Goal: Find specific page/section: Find specific page/section

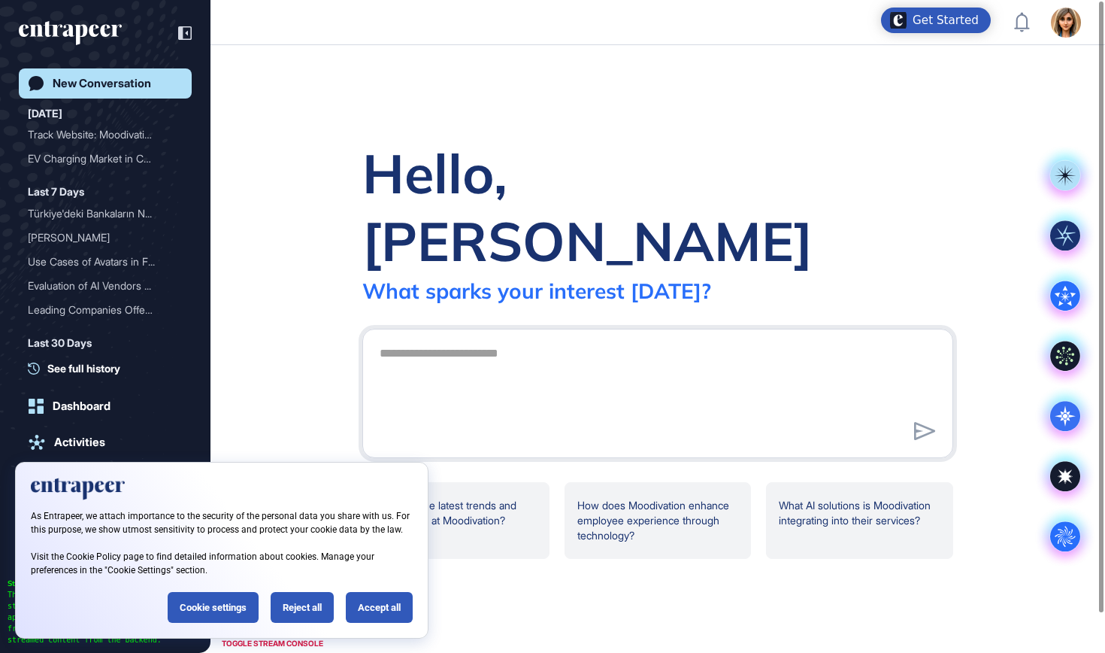
scroll to position [1, 1]
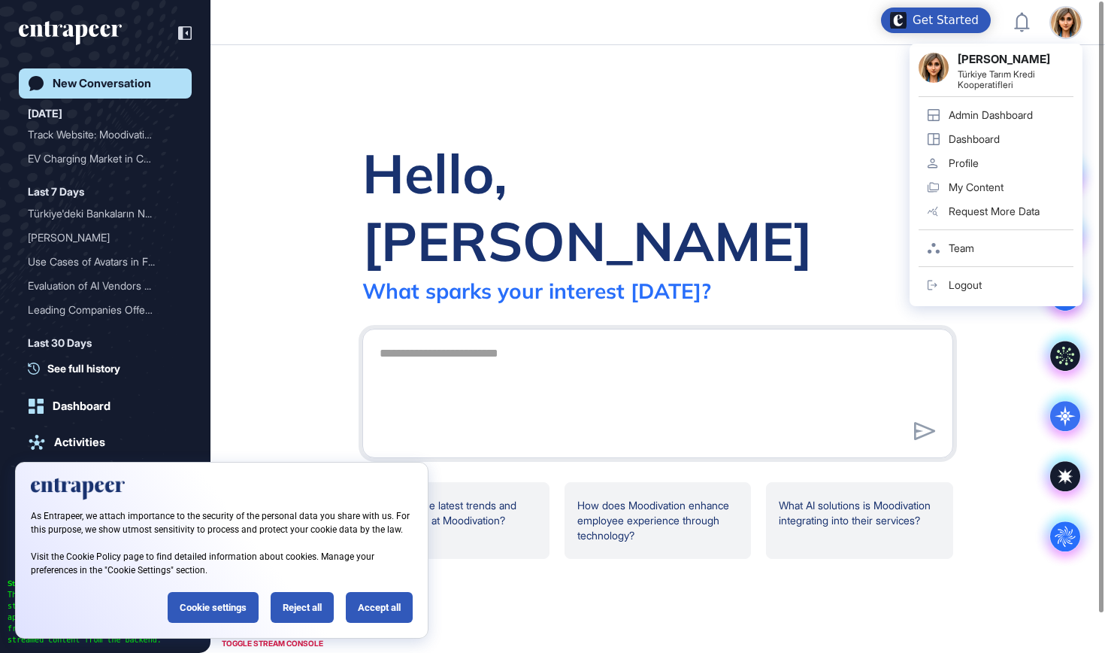
click at [1032, 110] on div "Admin Dashboard" at bounding box center [991, 115] width 84 height 12
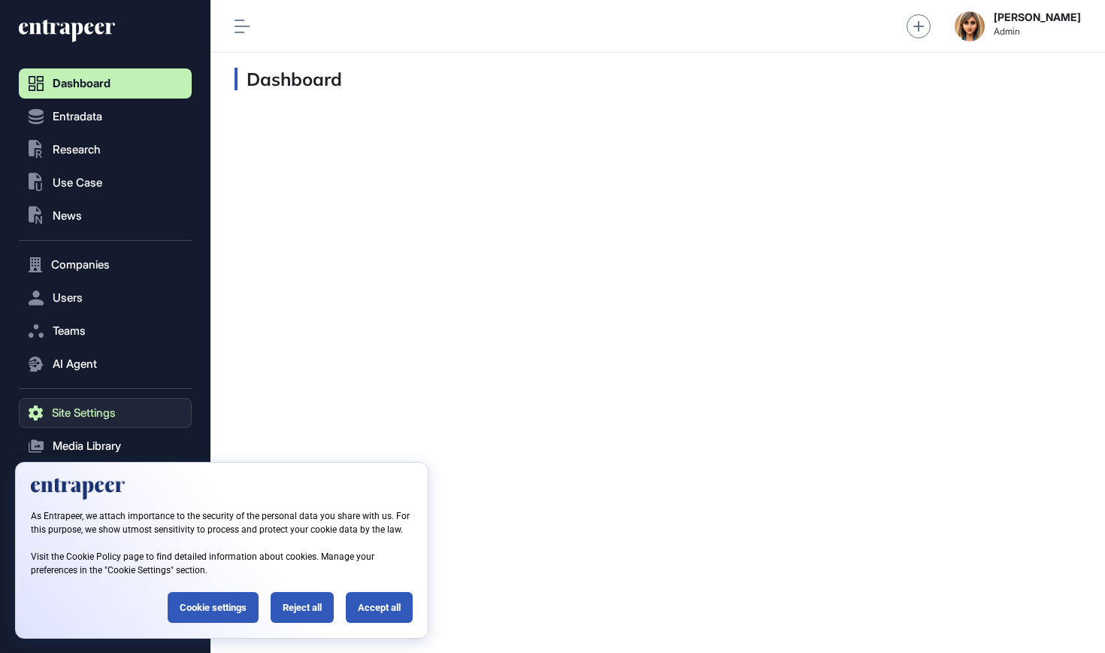
scroll to position [1, 1]
click at [80, 289] on button "Users" at bounding box center [105, 298] width 173 height 30
click at [85, 323] on span "User List" at bounding box center [70, 329] width 42 height 12
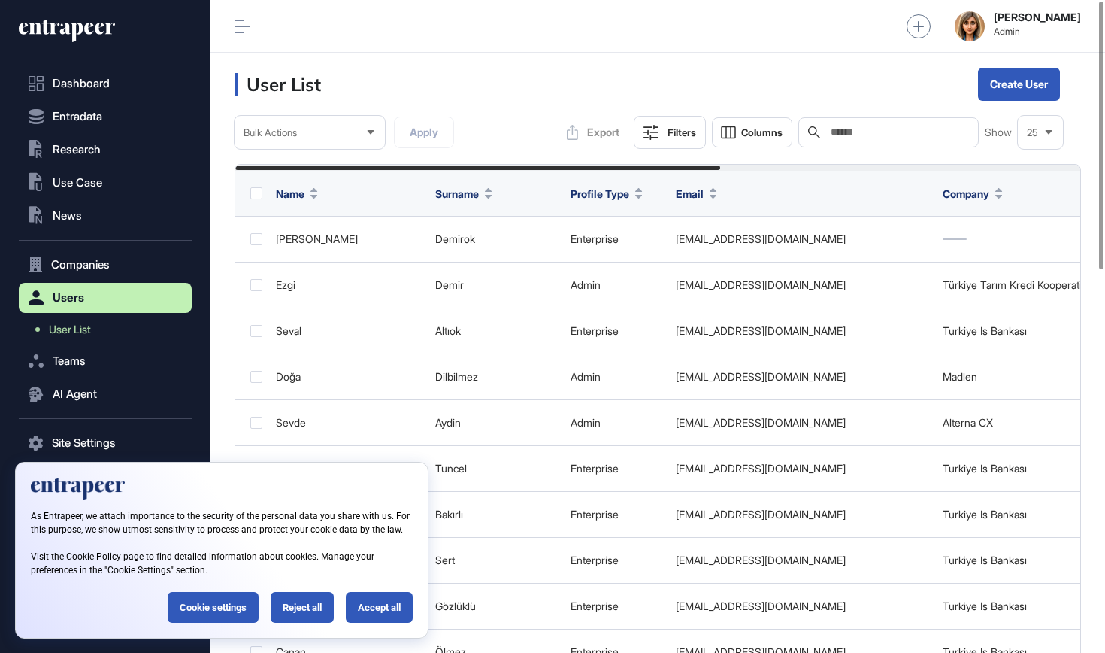
click at [839, 129] on input "text" at bounding box center [899, 132] width 140 height 12
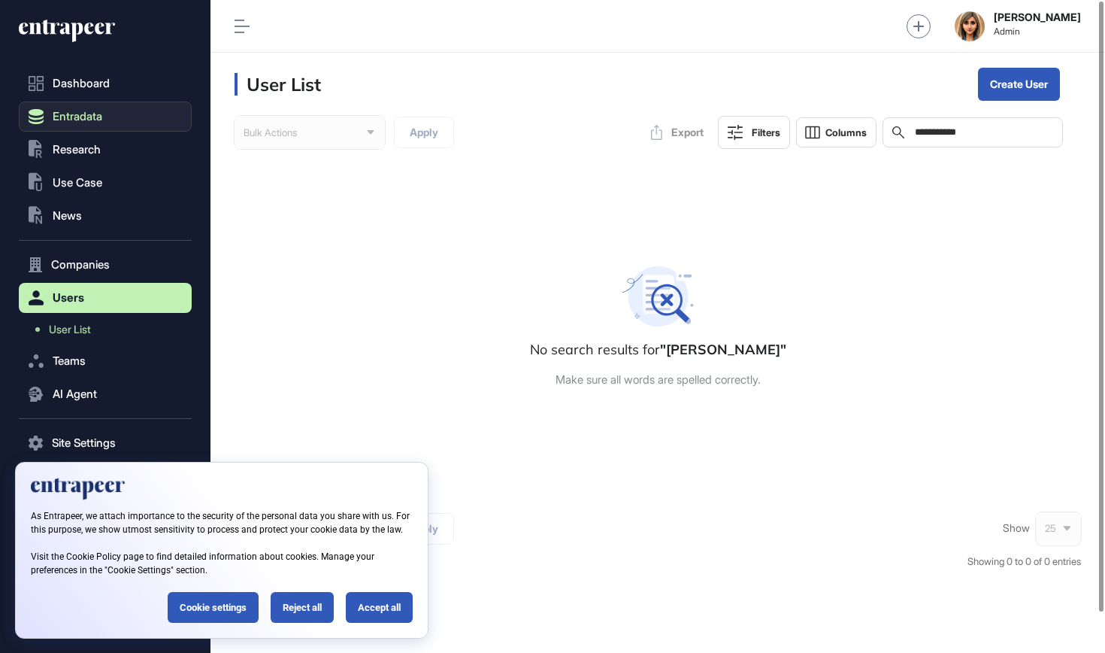
type input "**********"
click at [112, 250] on button "Entradata" at bounding box center [105, 265] width 173 height 30
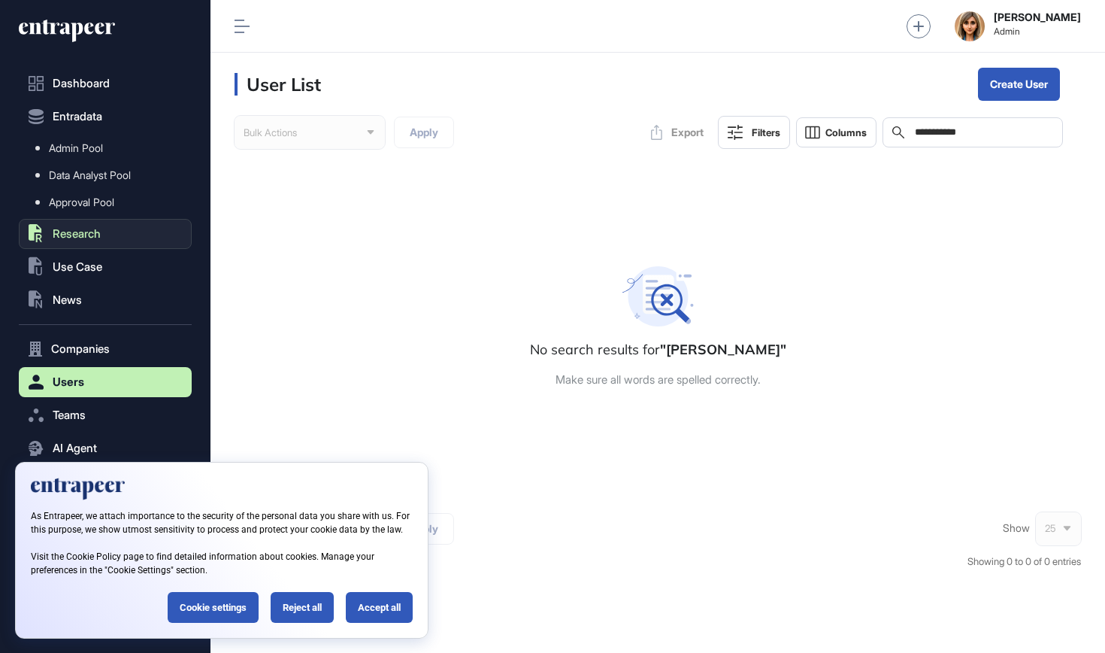
click at [71, 240] on span "Research" at bounding box center [77, 234] width 48 height 12
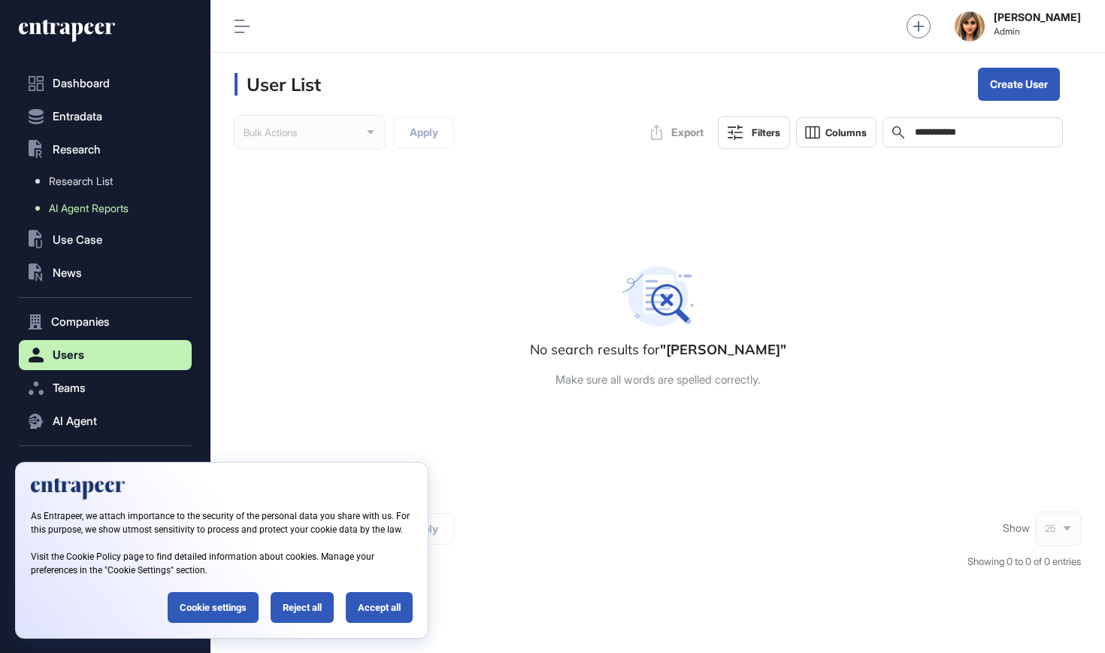
click at [84, 204] on span "AI Agent Reports" at bounding box center [89, 208] width 80 height 12
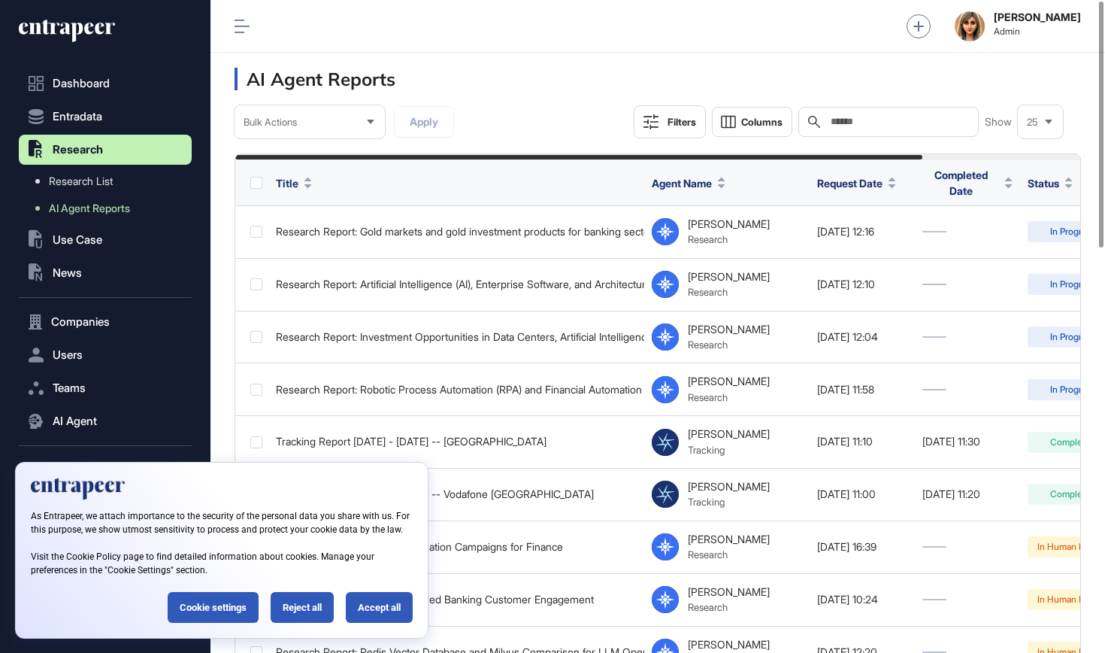
click at [853, 128] on input "text" at bounding box center [899, 122] width 140 height 12
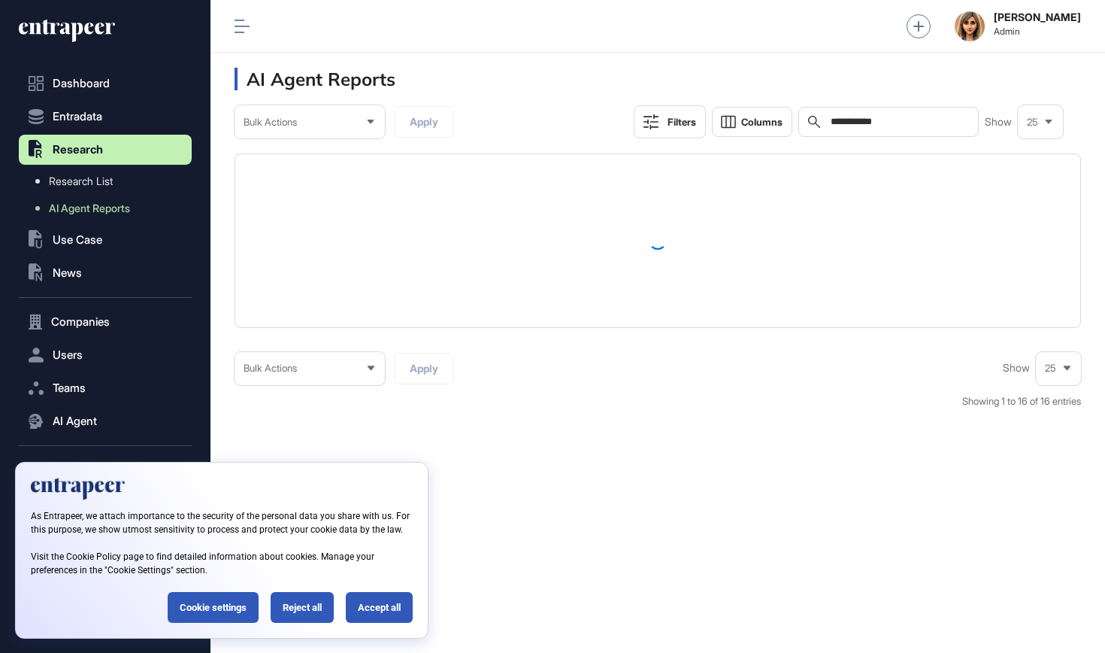
type input "*********"
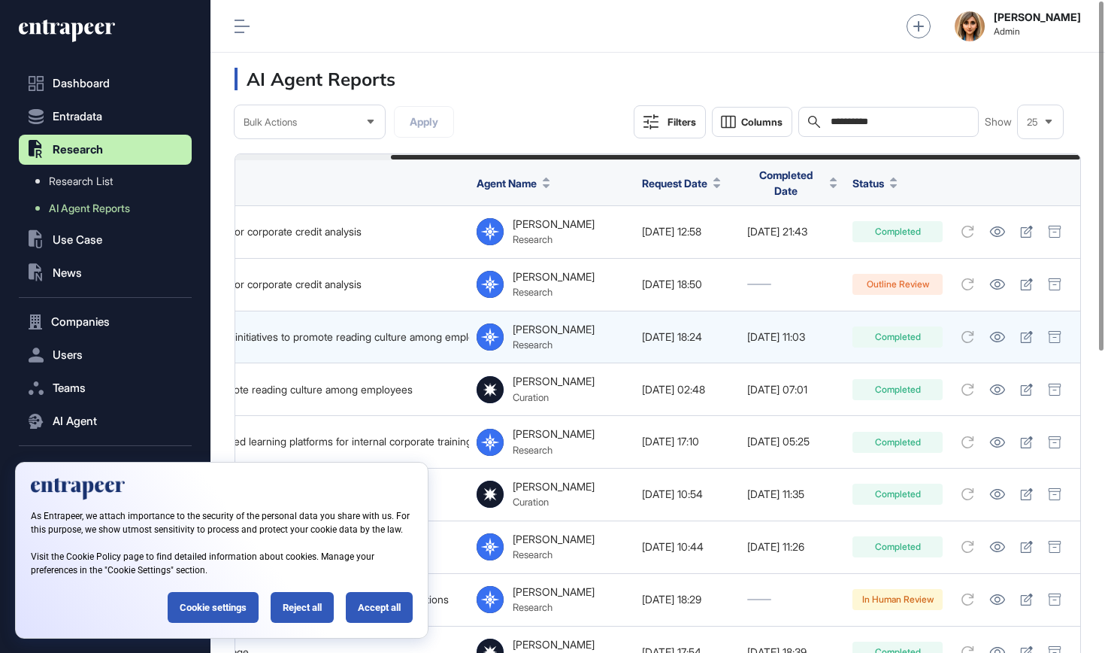
scroll to position [0, 190]
click at [1029, 331] on icon at bounding box center [1026, 337] width 13 height 12
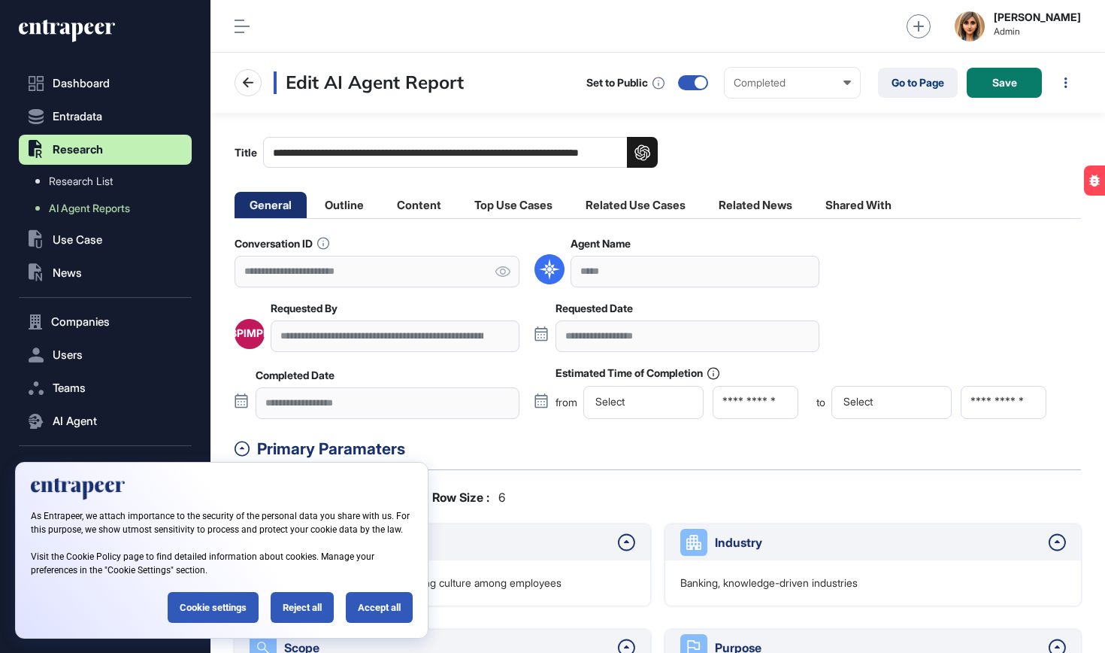
click at [304, 625] on div "As Entrapeer, we attach importance to the security of the personal data you sha…" at bounding box center [221, 550] width 413 height 177
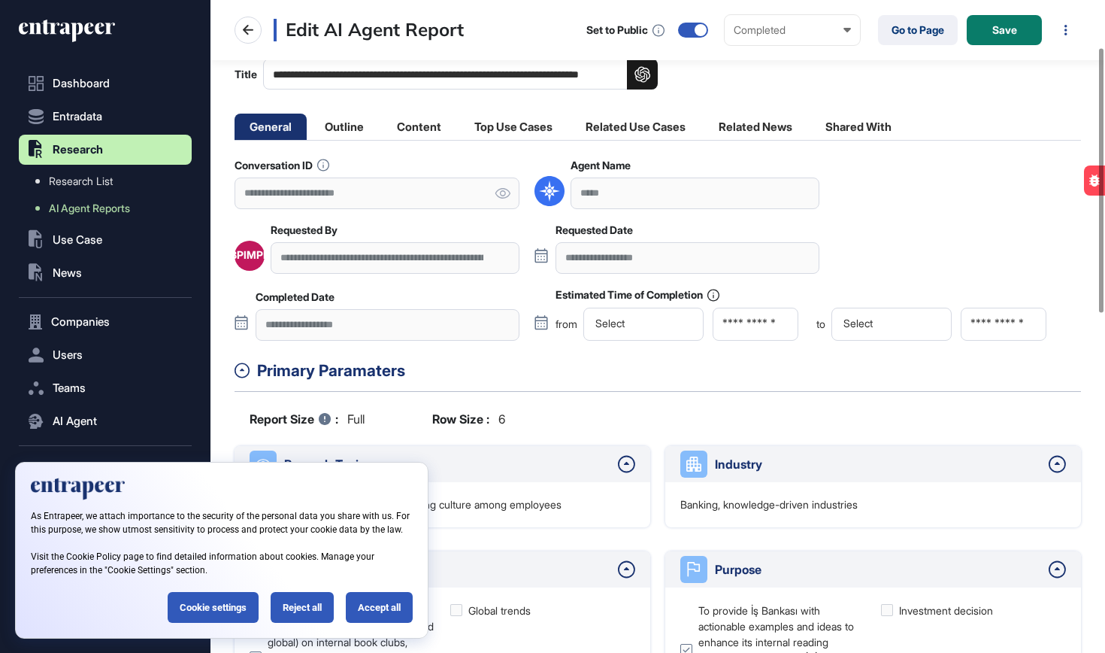
scroll to position [129, 0]
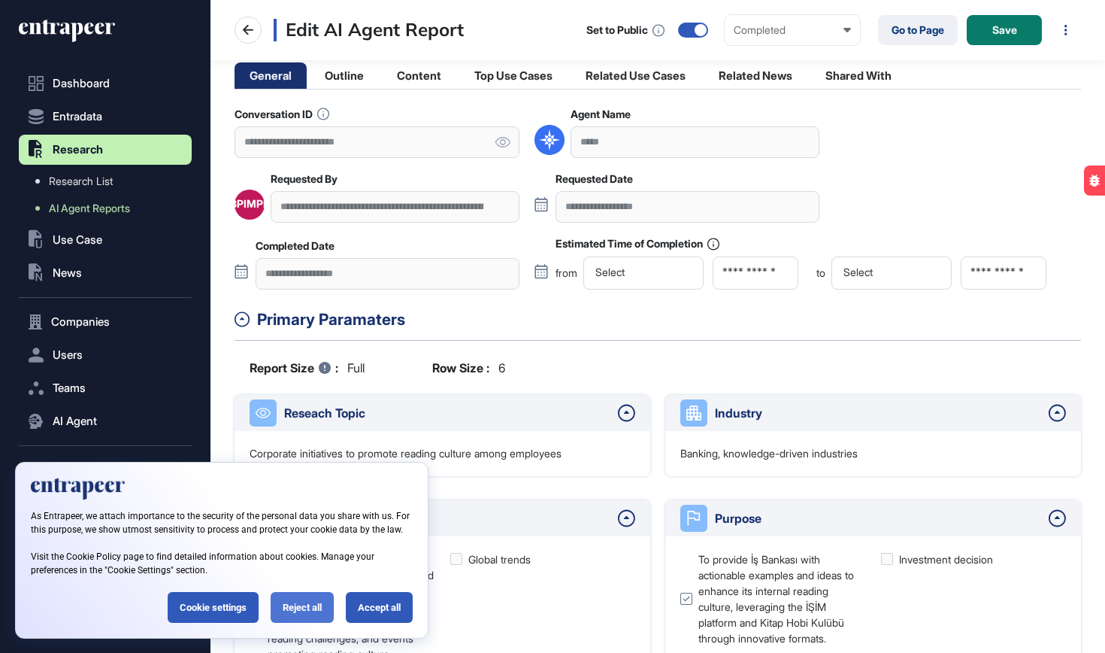
click at [314, 604] on div "Reject all" at bounding box center [302, 607] width 63 height 31
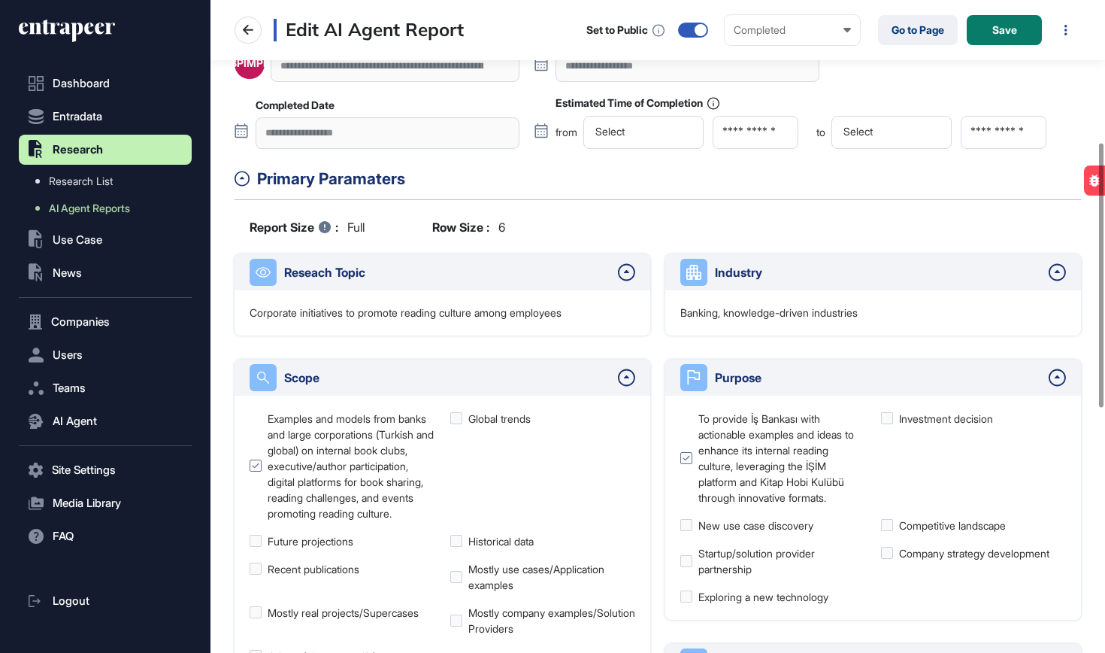
scroll to position [247, 0]
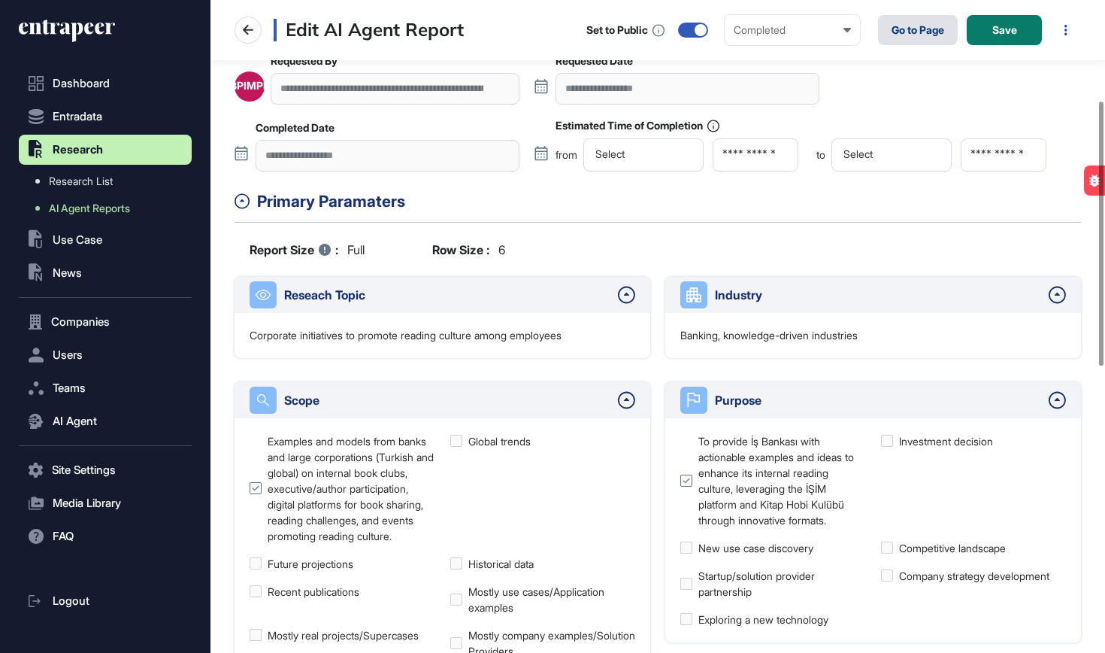
click at [907, 35] on link "Go to Page" at bounding box center [918, 30] width 80 height 30
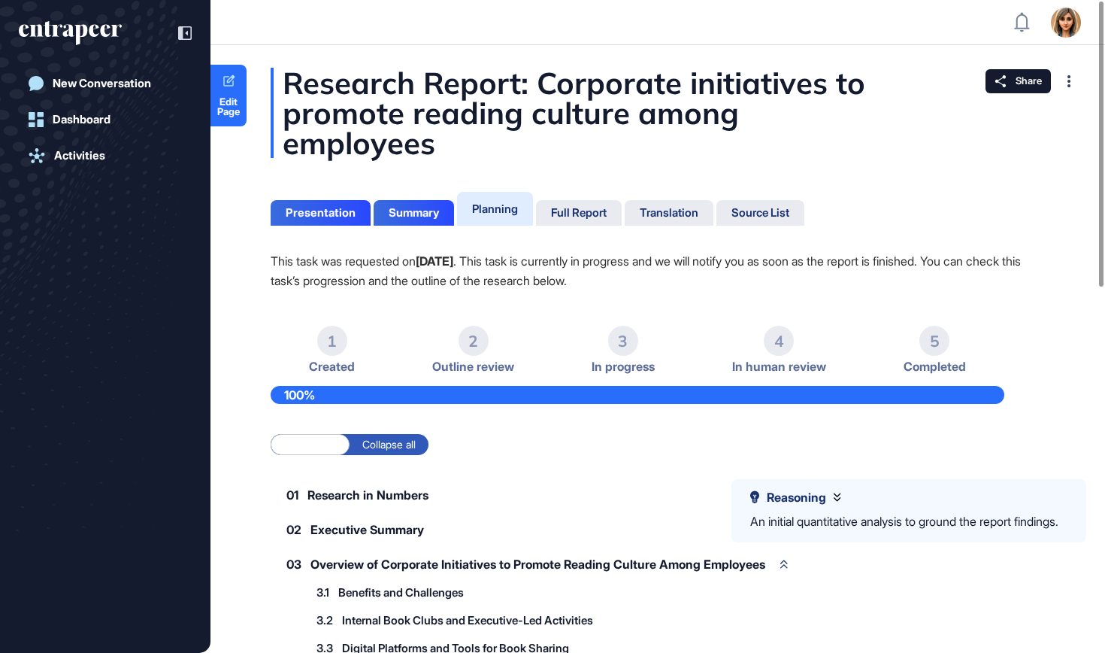
click at [431, 215] on div "Summary" at bounding box center [414, 213] width 50 height 14
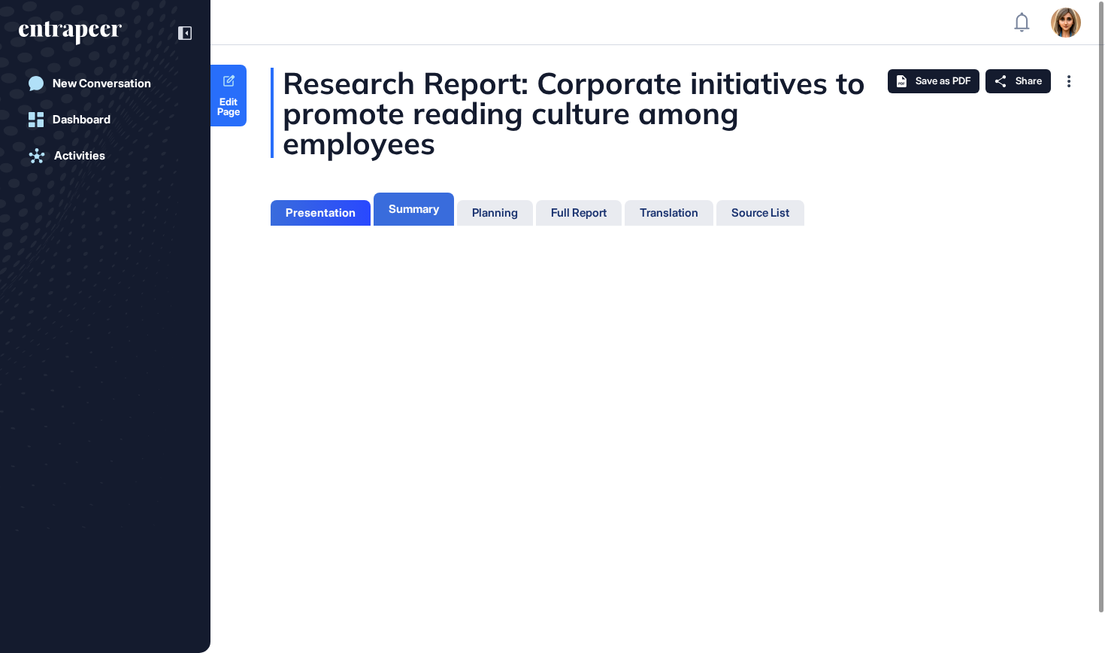
scroll to position [577, 4]
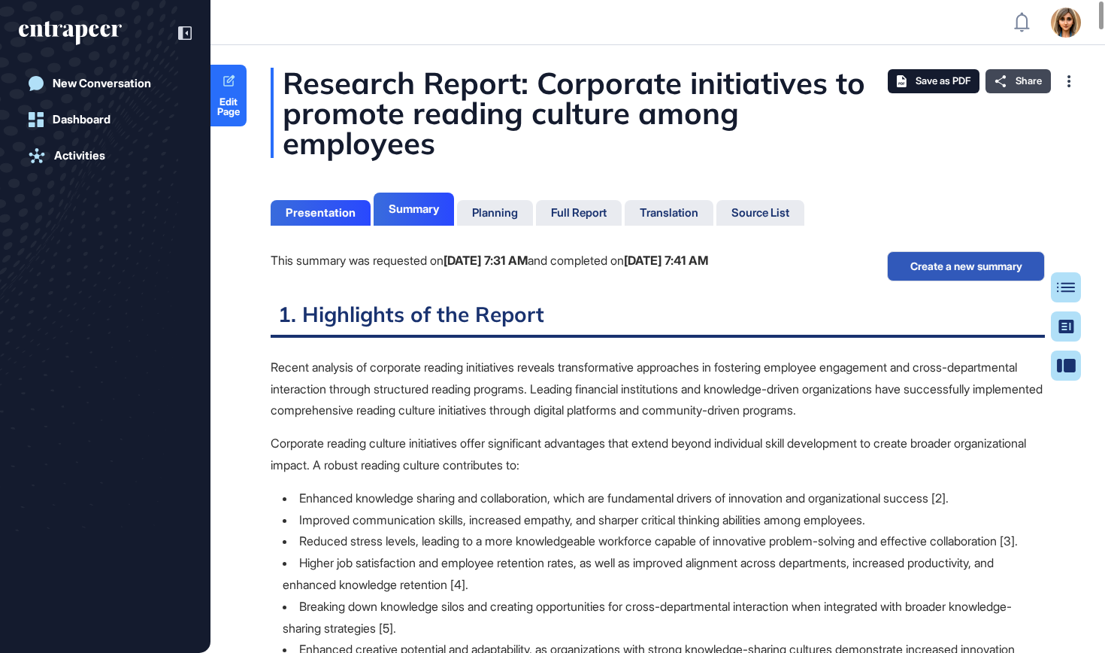
scroll to position [7, 1]
click at [1027, 80] on span "Share" at bounding box center [1029, 81] width 26 height 12
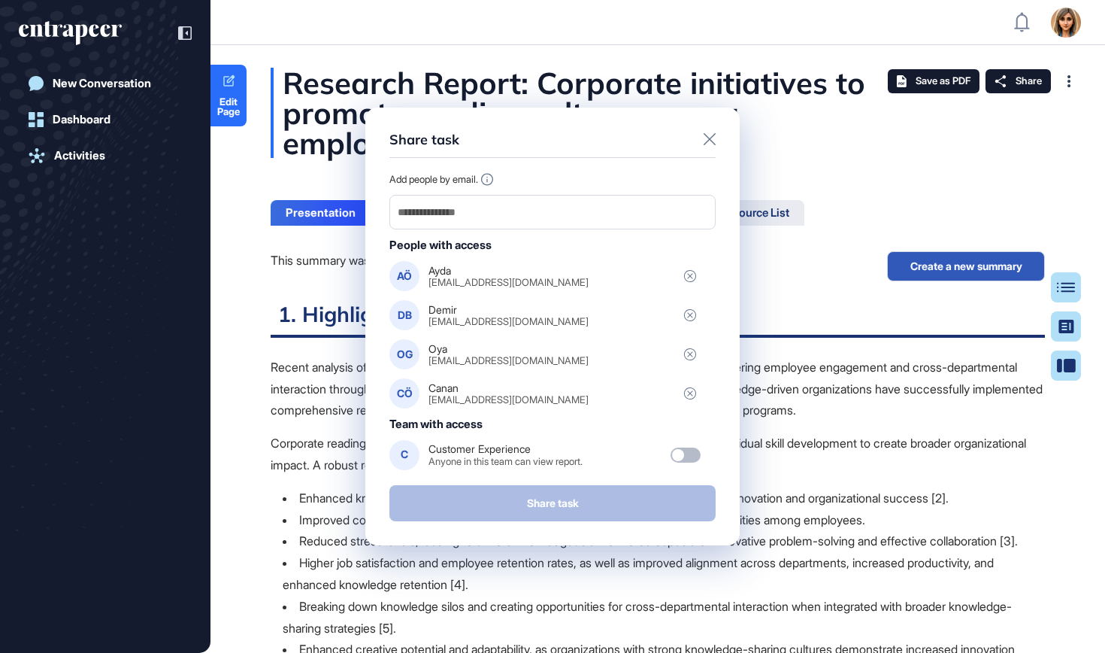
scroll to position [0, 0]
drag, startPoint x: 568, startPoint y: 282, endPoint x: 429, endPoint y: 285, distance: 139.1
click at [429, 300] on div "AÖ [PERSON_NAME] [PERSON_NAME][EMAIL_ADDRESS][DOMAIN_NAME]" at bounding box center [544, 315] width 311 height 30
copy div "[EMAIL_ADDRESS][DOMAIN_NAME]"
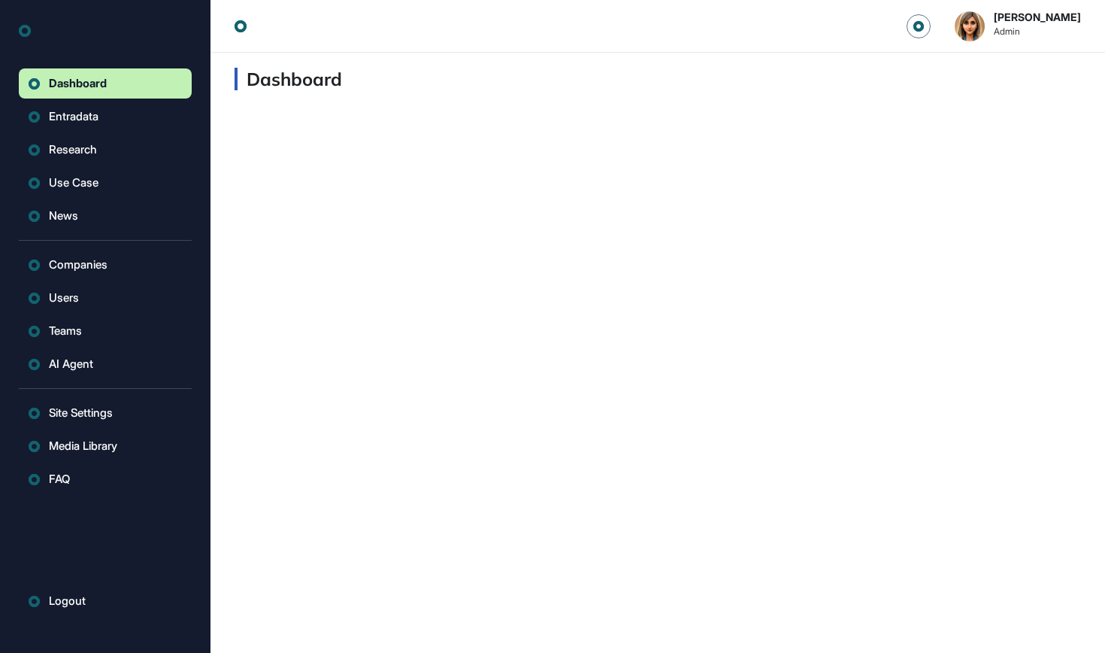
scroll to position [1, 1]
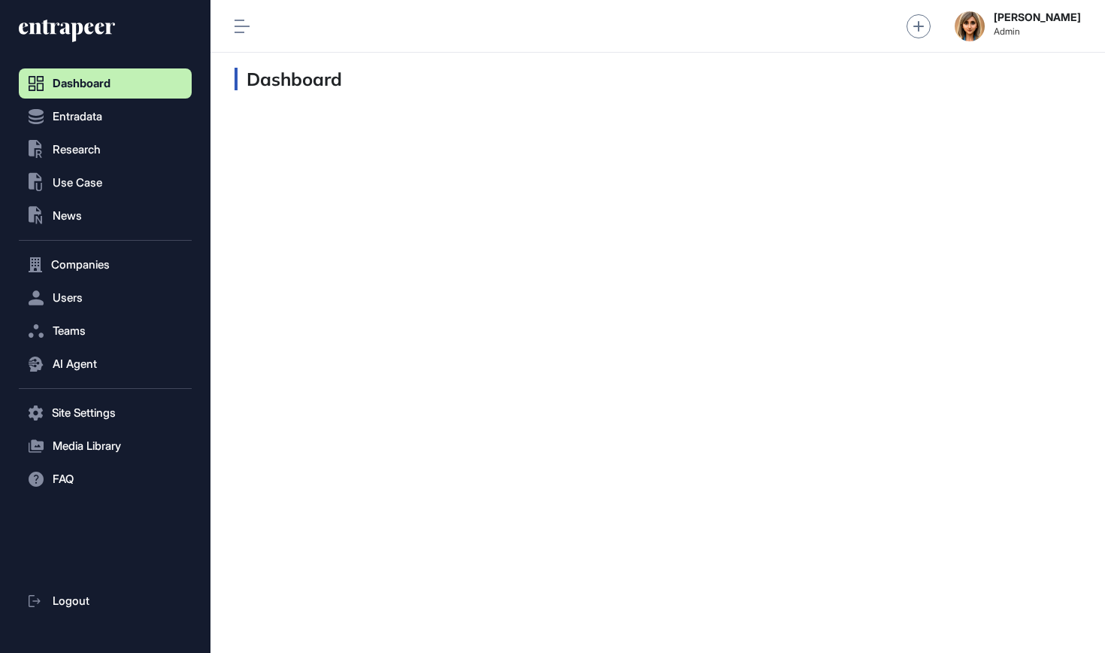
click at [70, 31] on icon at bounding box center [67, 31] width 96 height 24
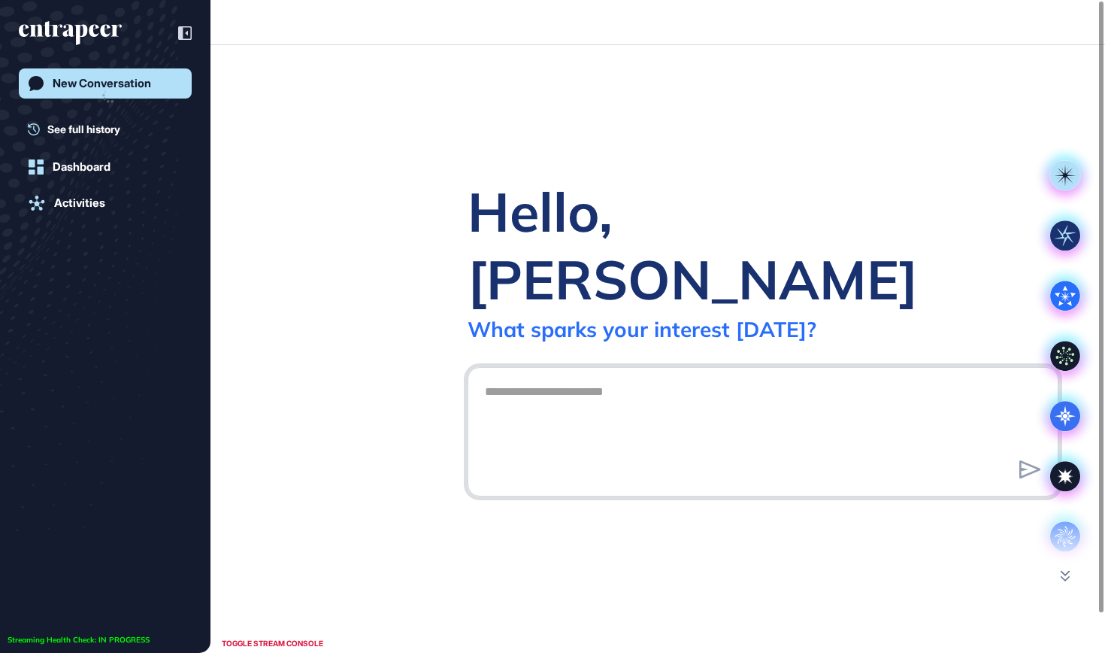
scroll to position [1, 1]
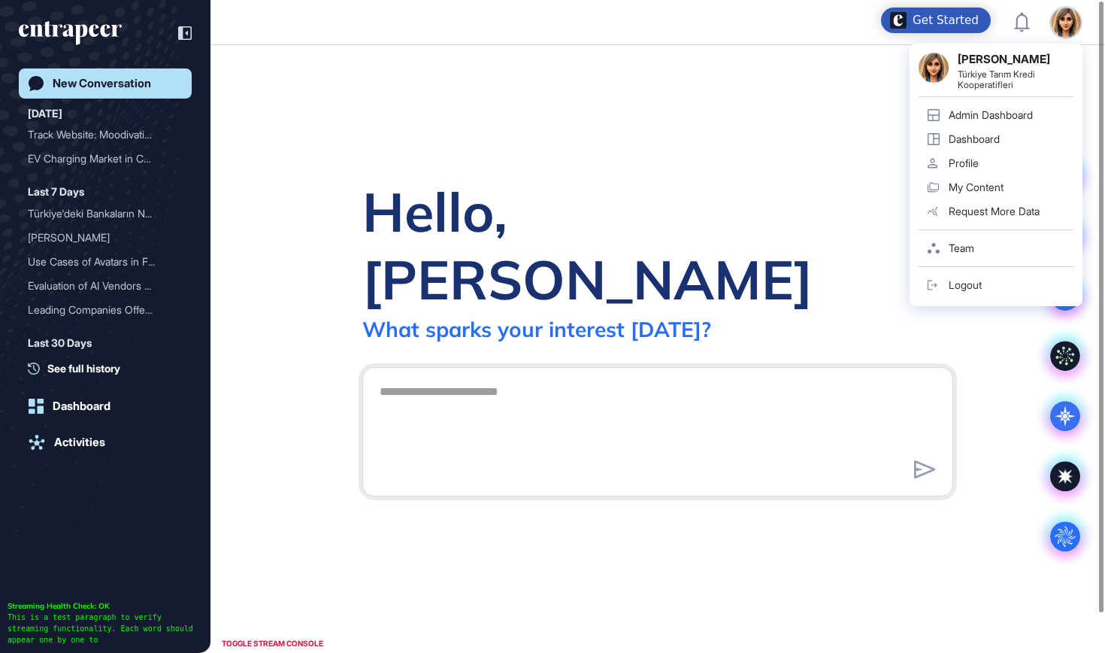
click at [984, 117] on div "Admin Dashboard" at bounding box center [991, 115] width 84 height 12
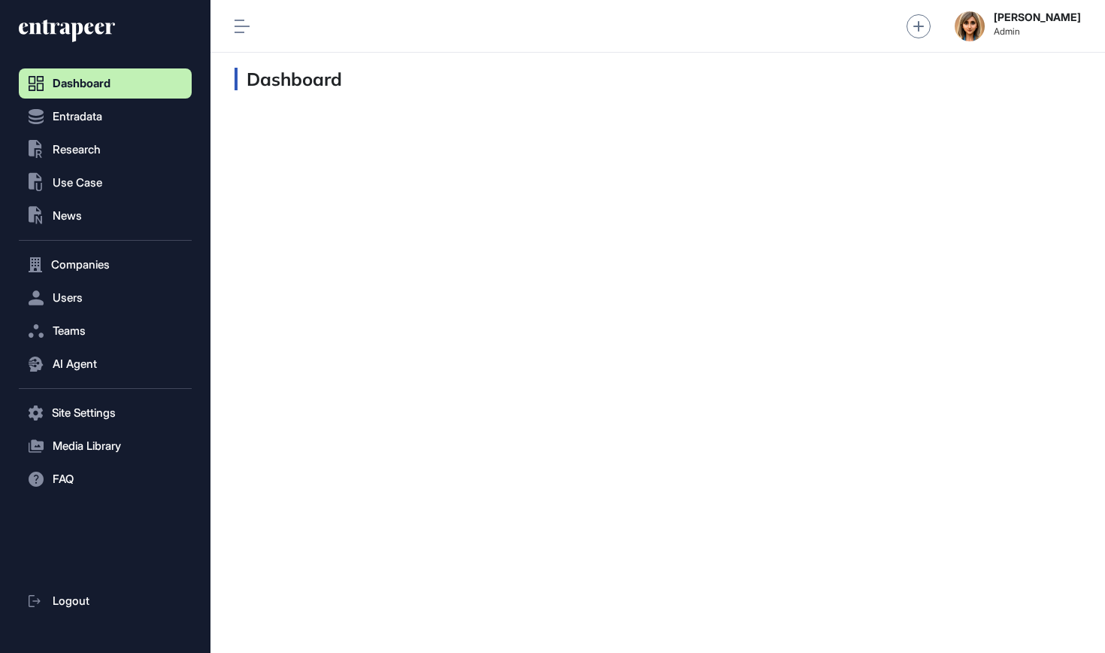
scroll to position [1, 1]
click at [86, 147] on span "Research" at bounding box center [77, 150] width 48 height 12
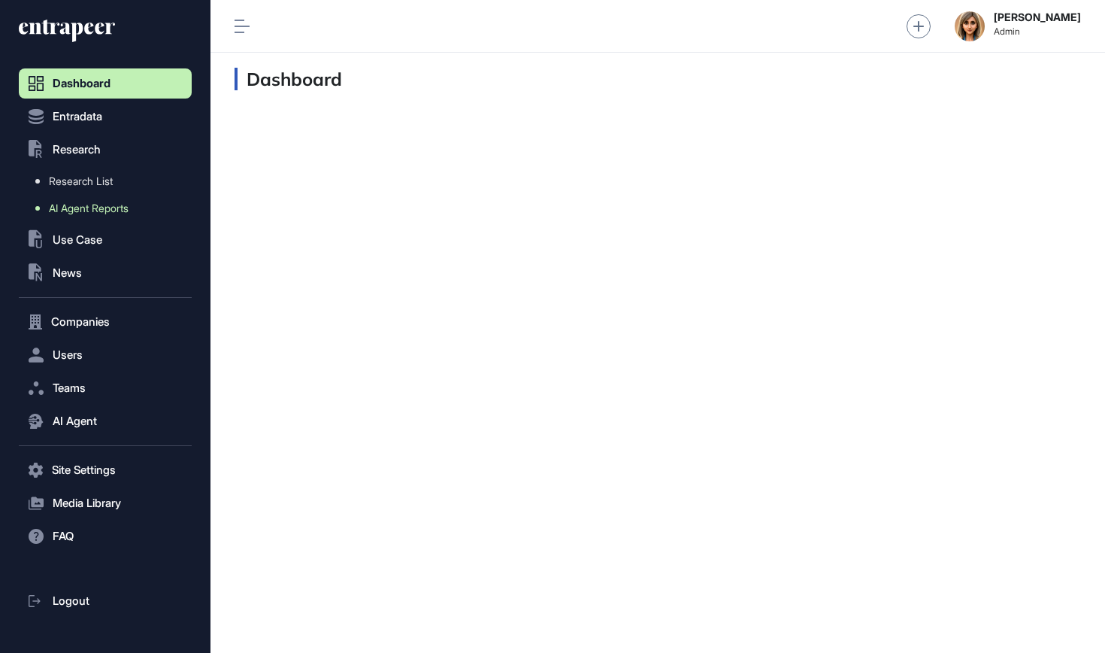
click at [103, 211] on span "AI Agent Reports" at bounding box center [89, 208] width 80 height 12
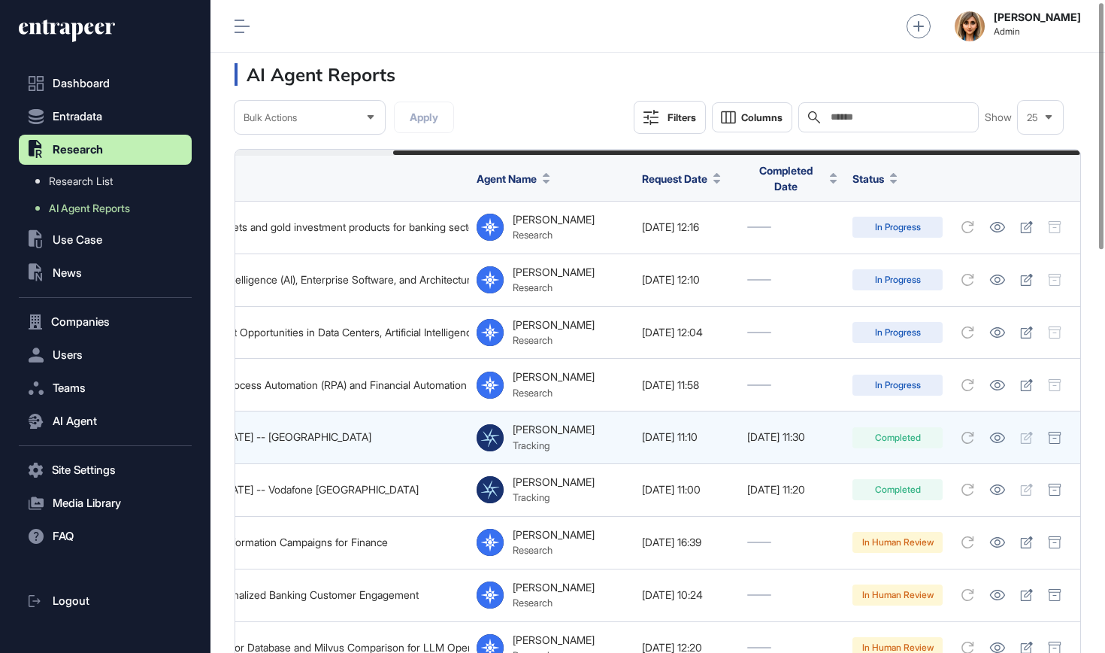
scroll to position [0, 195]
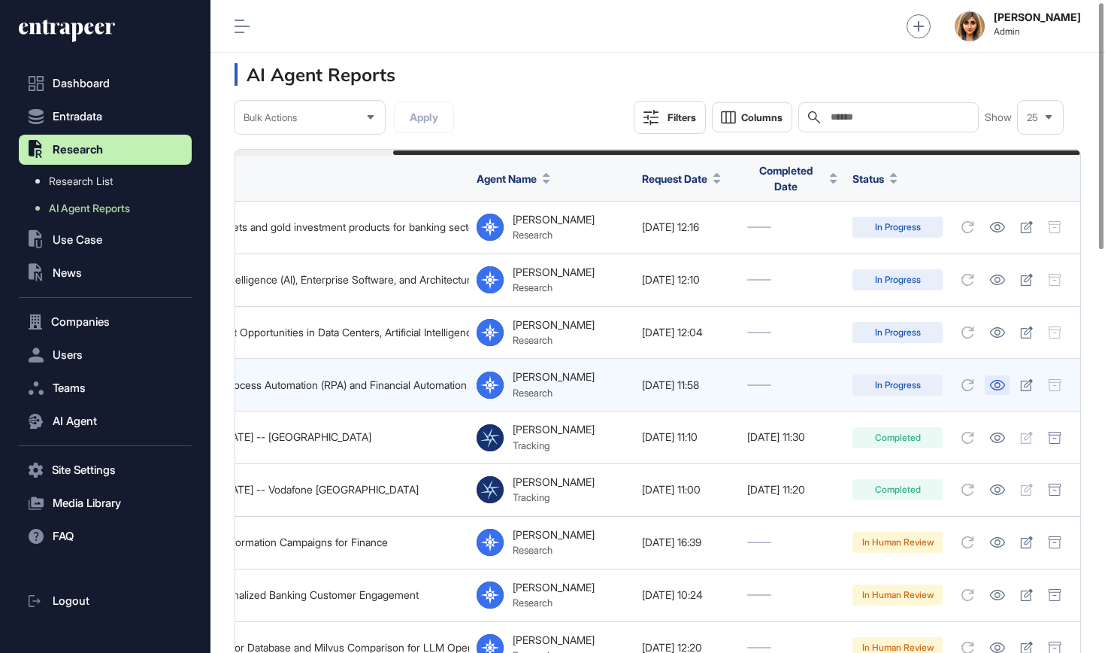
click at [996, 380] on icon at bounding box center [997, 385] width 15 height 11
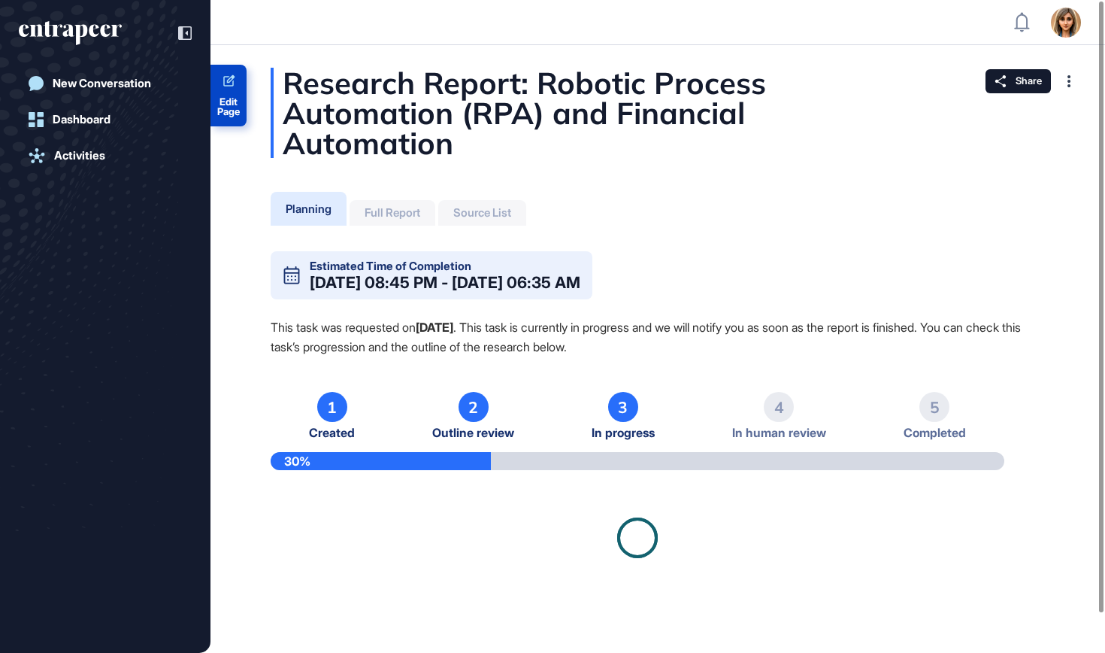
click at [231, 113] on span "Edit Page" at bounding box center [229, 107] width 36 height 20
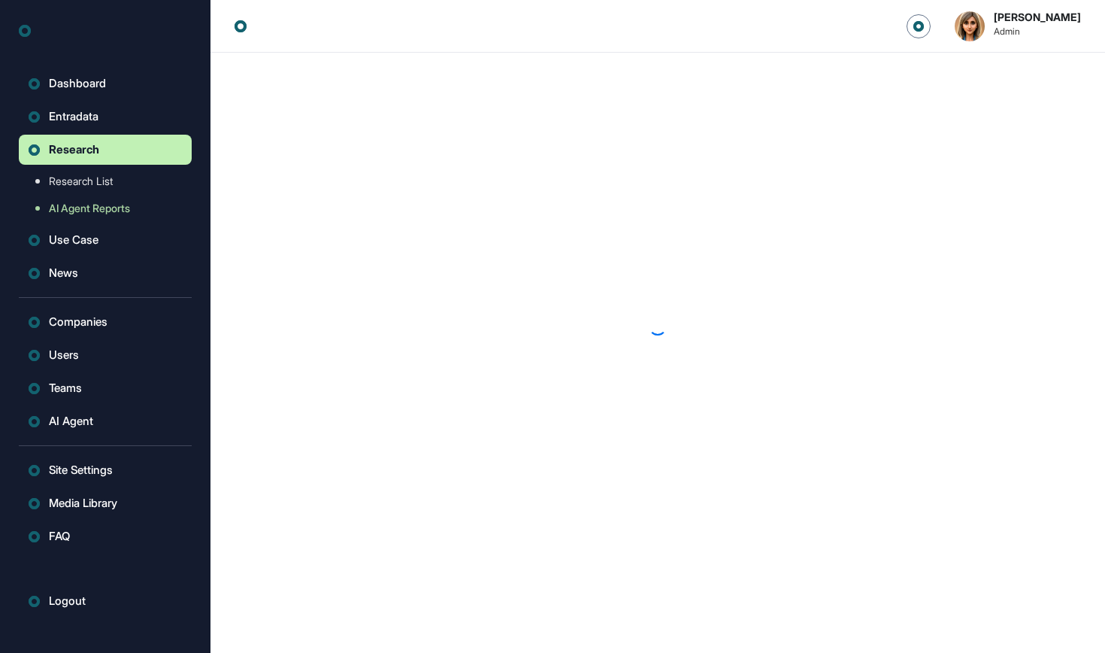
scroll to position [1, 1]
